Goal: Transaction & Acquisition: Purchase product/service

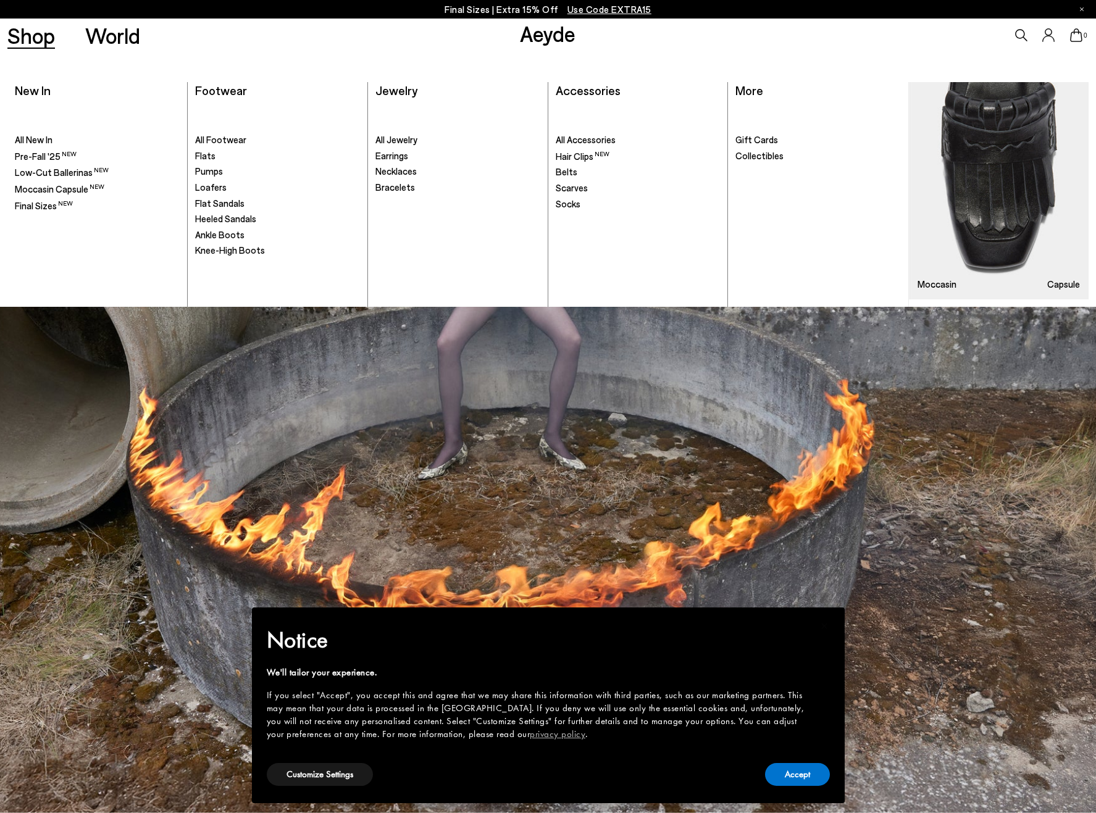
click at [20, 35] on link "Shop" at bounding box center [31, 36] width 48 height 22
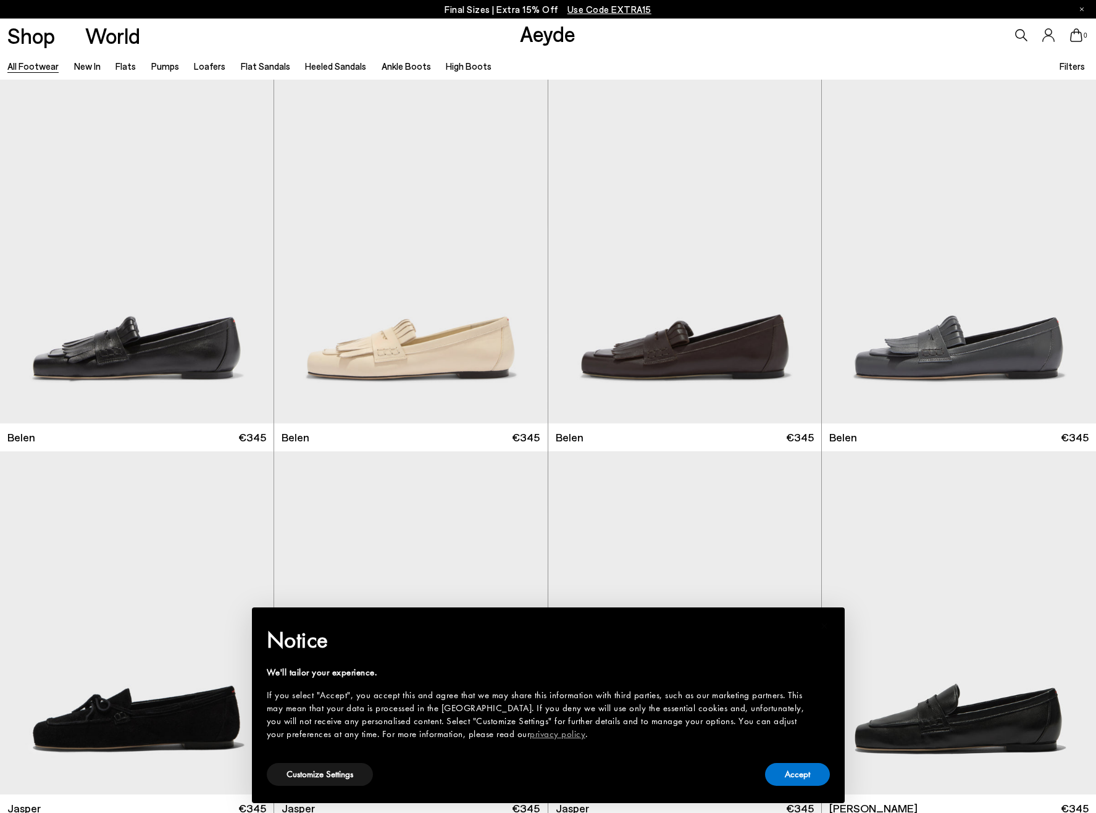
click at [1077, 65] on span "Filters" at bounding box center [1071, 66] width 25 height 11
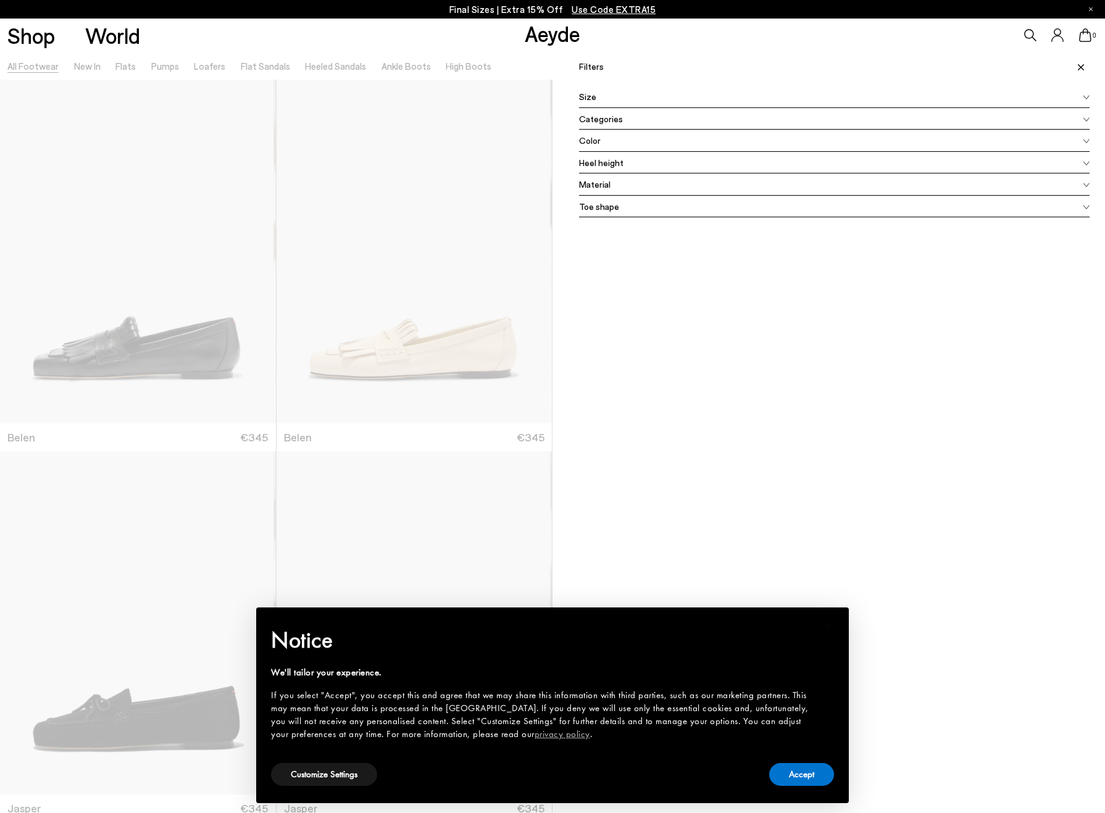
click at [651, 96] on div "Size" at bounding box center [834, 97] width 511 height 22
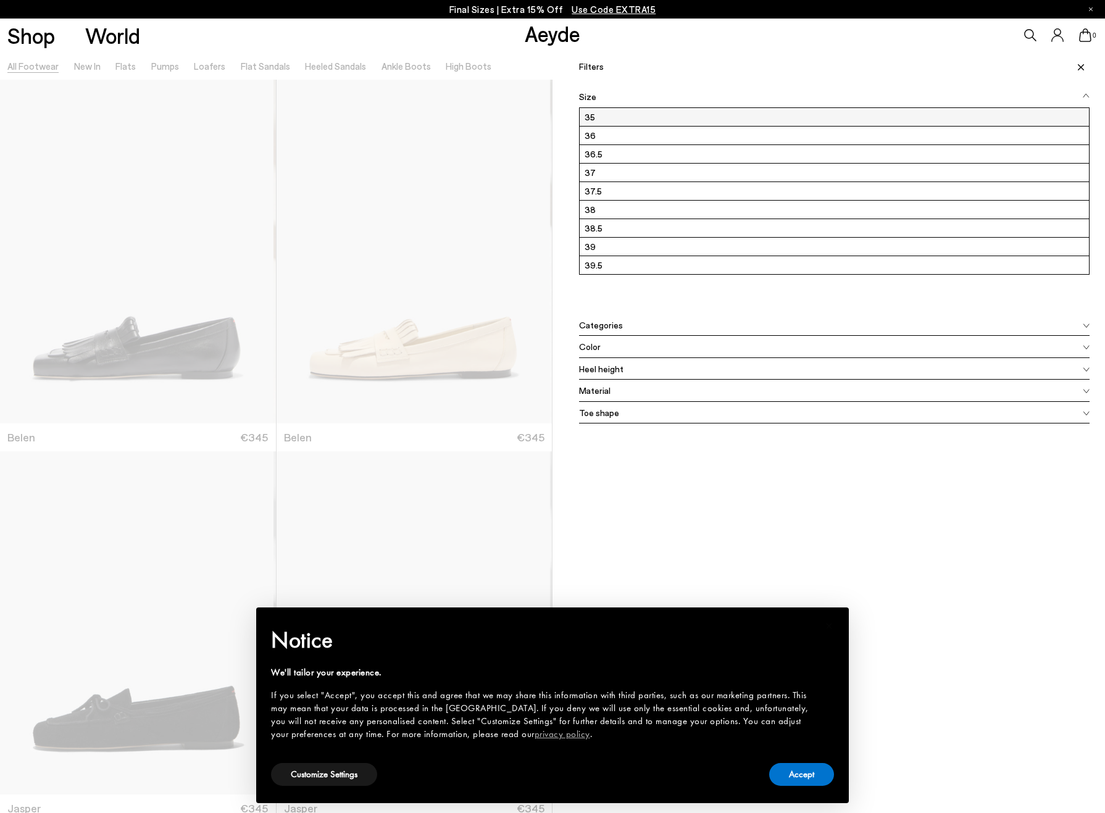
click at [617, 120] on label "35" at bounding box center [834, 117] width 509 height 18
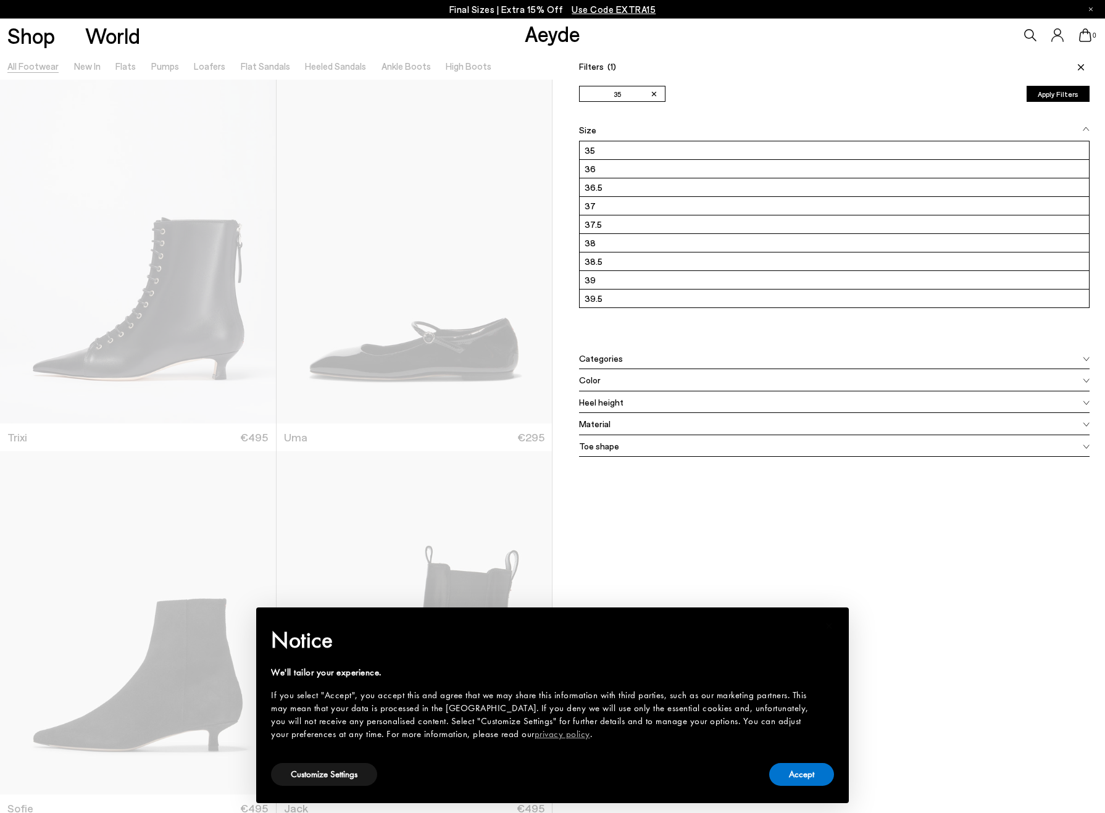
drag, startPoint x: 646, startPoint y: 533, endPoint x: 632, endPoint y: 520, distance: 18.4
click at [646, 532] on div "Filters (1) ✕ 35 Apply filters ✕ 35 Apply Filters Availability In stock Out of …" at bounding box center [829, 458] width 553 height 813
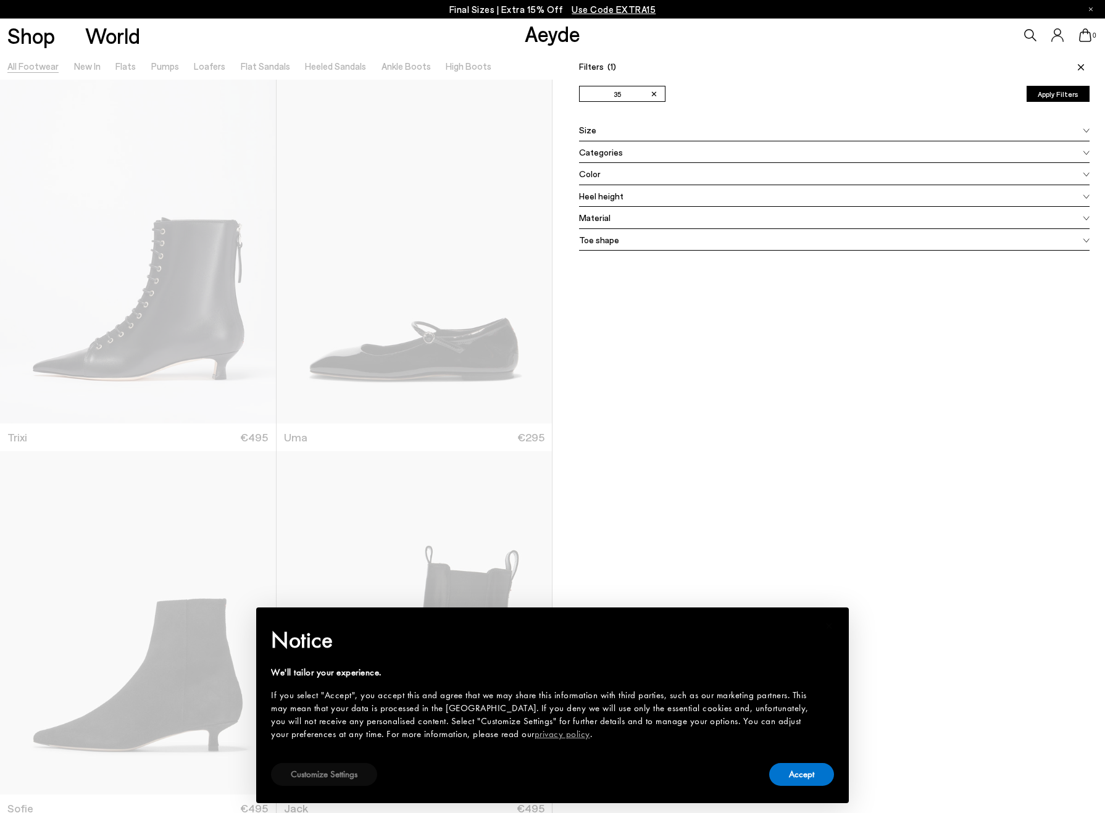
click at [332, 769] on button "Customize Settings" at bounding box center [324, 774] width 106 height 23
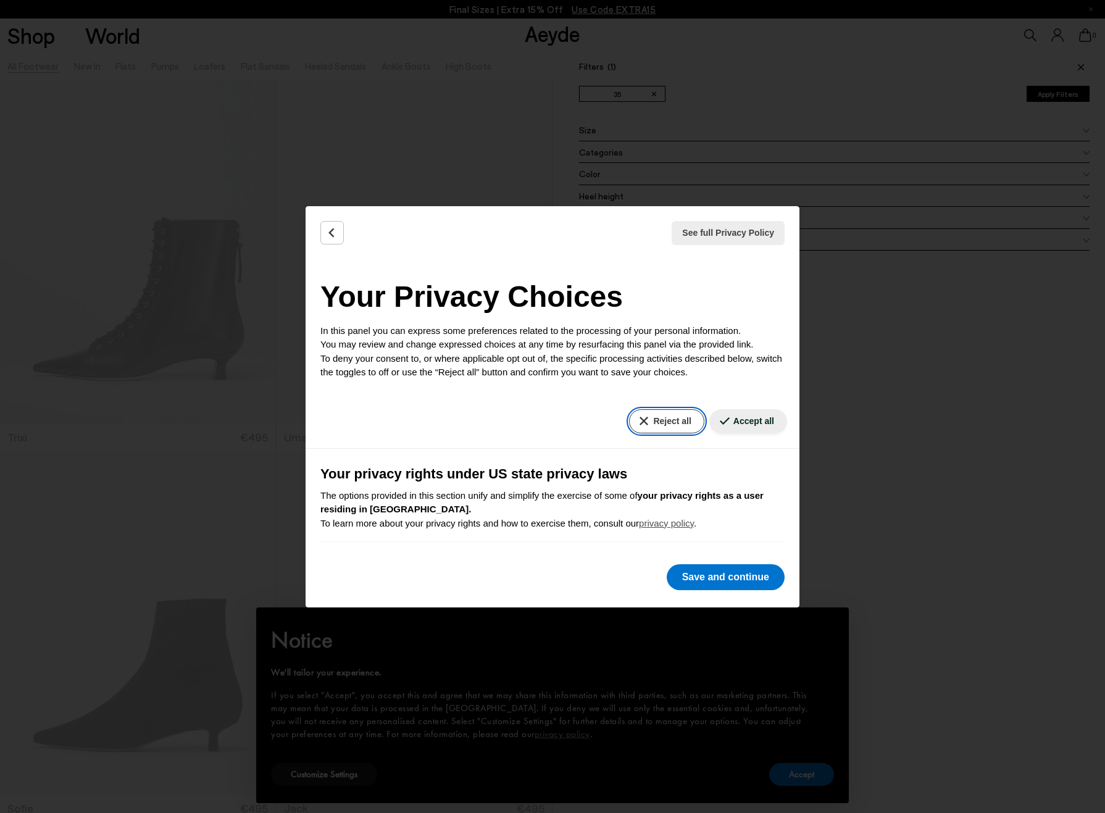
click at [655, 425] on button "Reject all" at bounding box center [666, 421] width 75 height 24
click at [701, 573] on button "Save and continue" at bounding box center [726, 577] width 118 height 26
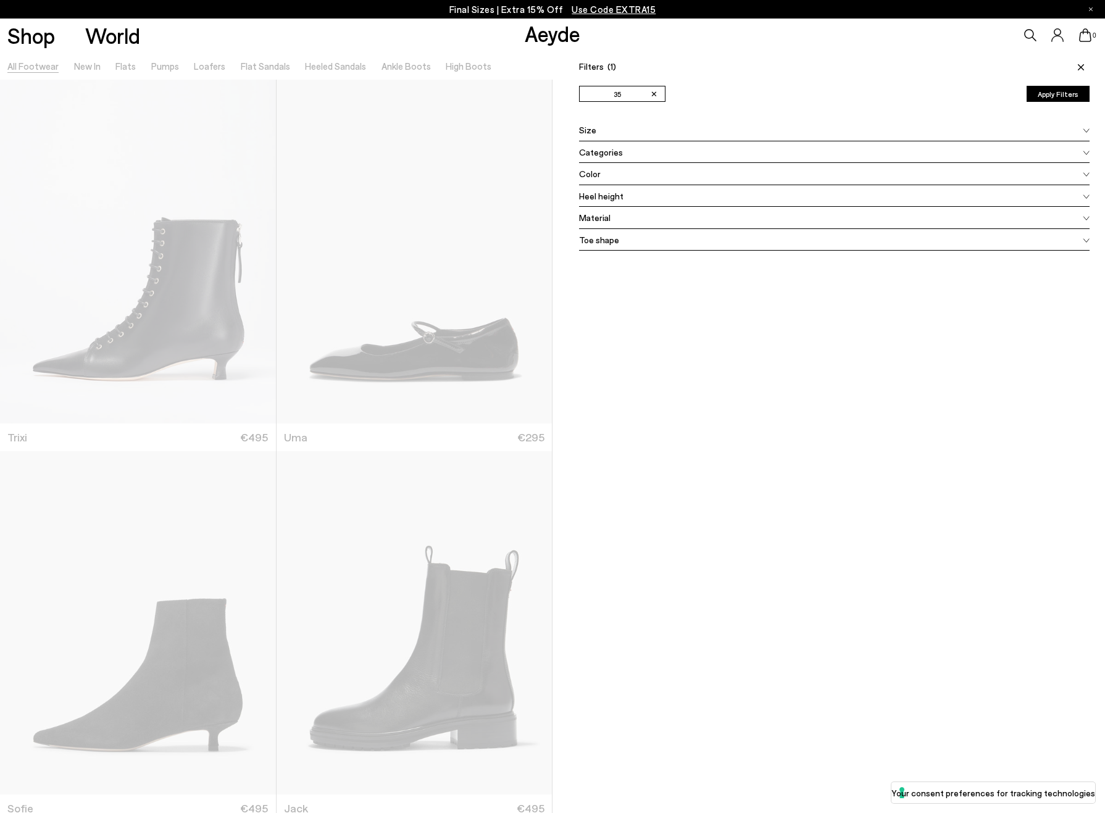
click at [721, 551] on div "Filters (1) ✕ 35 Apply filters ✕ 35 Apply Filters Availability In stock Out of …" at bounding box center [829, 458] width 553 height 813
